Goal: Task Accomplishment & Management: Use online tool/utility

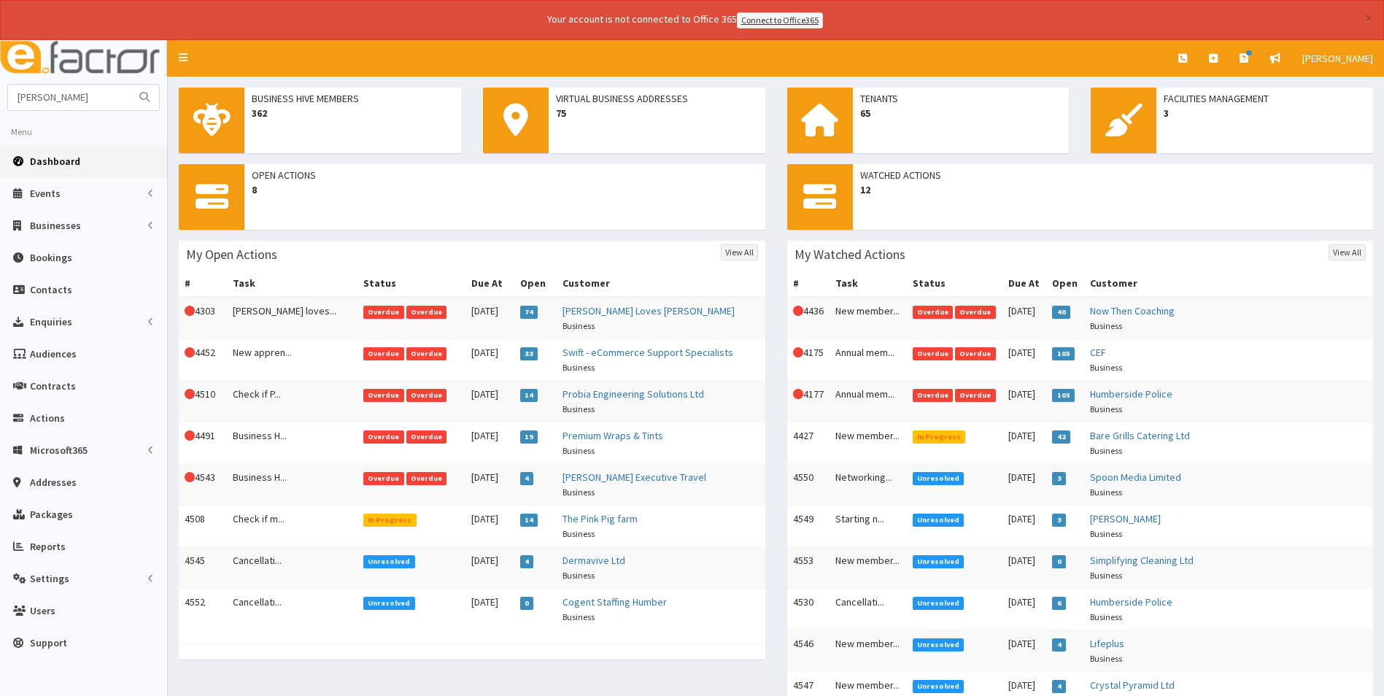
type input "[PERSON_NAME]"
click at [130, 85] on button "submit" at bounding box center [144, 98] width 29 height 26
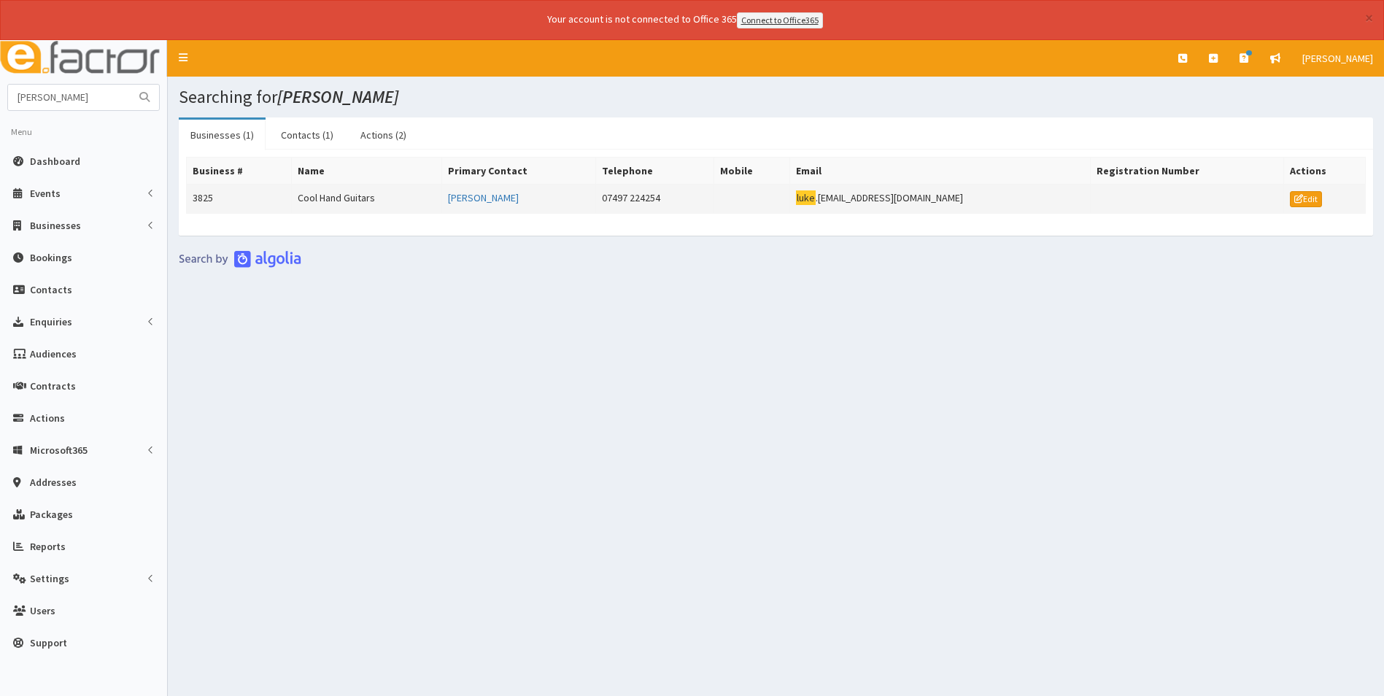
click at [352, 198] on td "Cool Hand Guitars" at bounding box center [366, 198] width 150 height 29
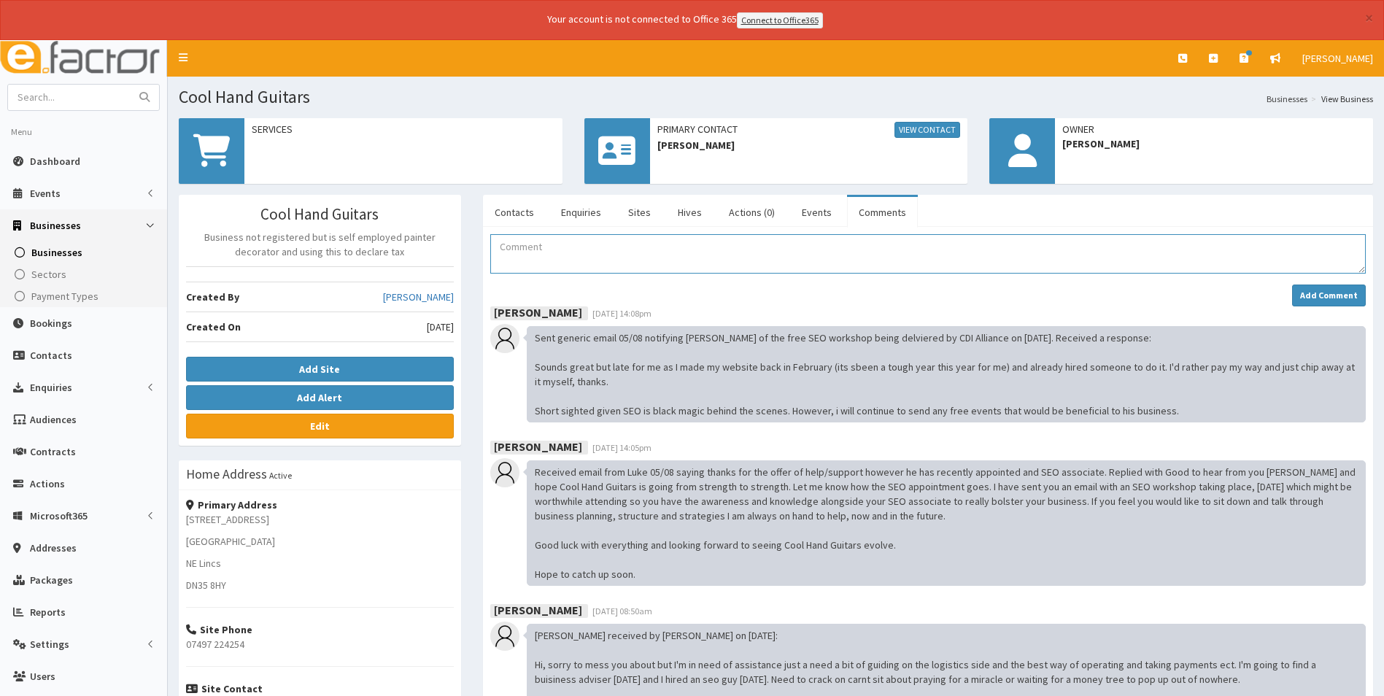
click at [525, 256] on textarea "Comment" at bounding box center [928, 253] width 876 height 39
click at [611, 246] on textarea "Removed Luke from Mail chimp" at bounding box center [928, 253] width 876 height 39
type textarea "Removed Luke from Mailchimp"
click at [1322, 295] on strong "Add Comment" at bounding box center [1330, 295] width 58 height 11
